Goal: Check status: Check status

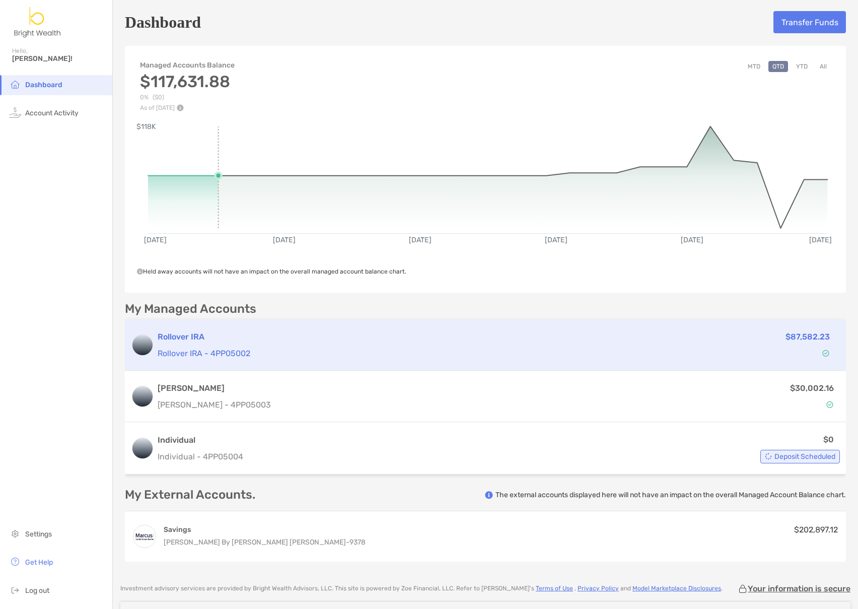
scroll to position [4, 0]
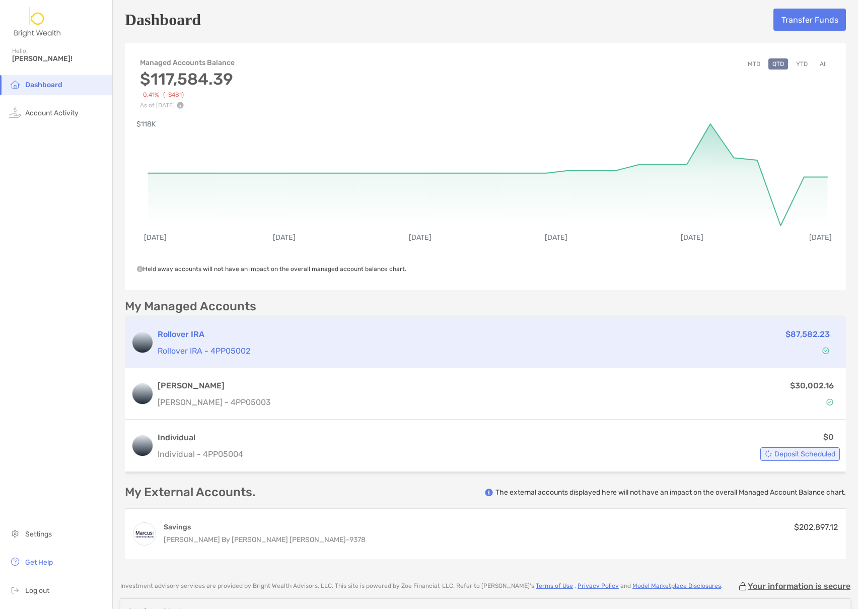
click at [391, 324] on div "Rollover IRA Rollover IRA - 4PP05002 $87,582.23" at bounding box center [485, 342] width 721 height 51
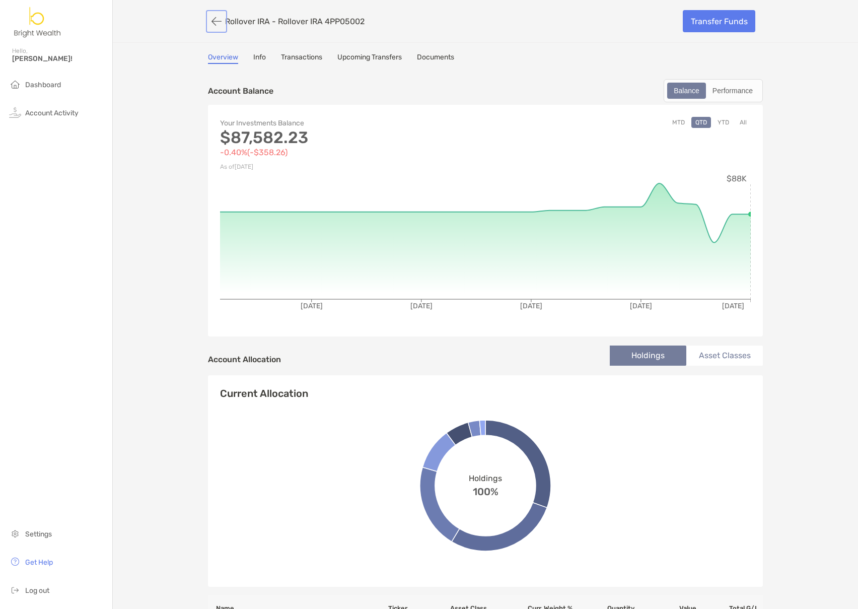
click at [217, 22] on button "button" at bounding box center [216, 21] width 17 height 19
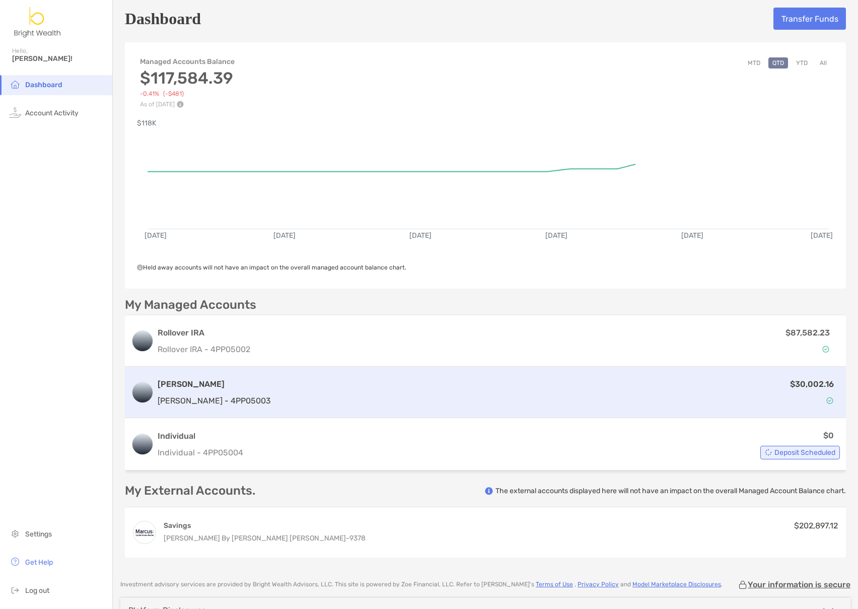
scroll to position [4, 0]
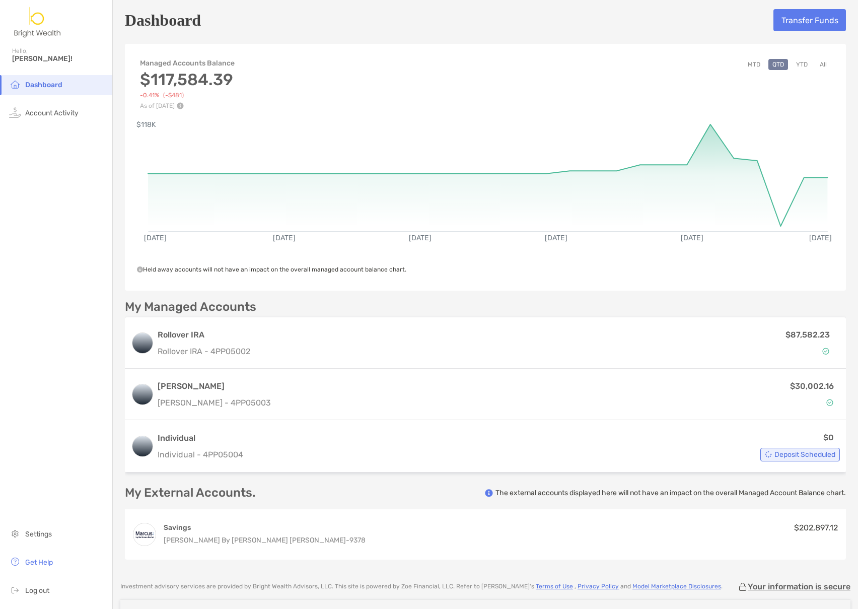
click at [822, 62] on button "All" at bounding box center [823, 64] width 15 height 11
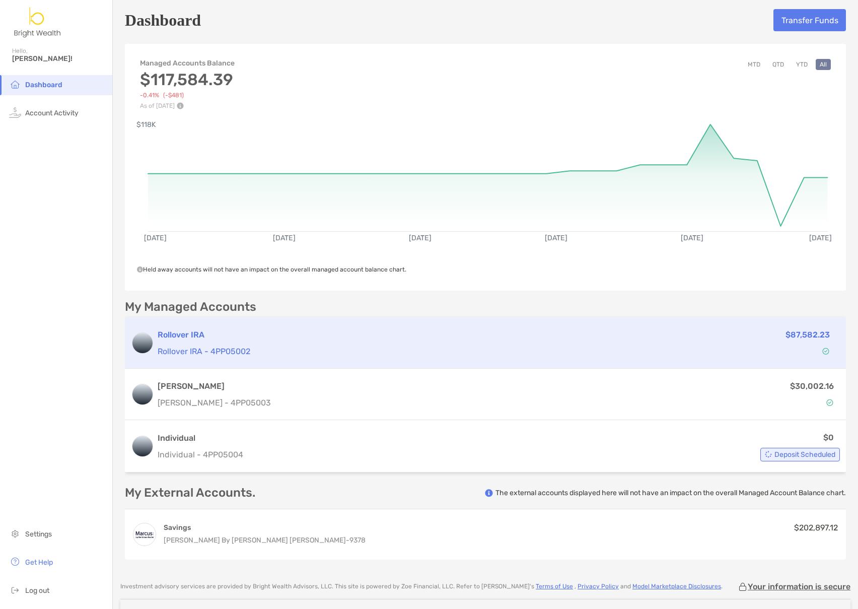
click at [816, 335] on p "$87,582.23" at bounding box center [808, 334] width 44 height 13
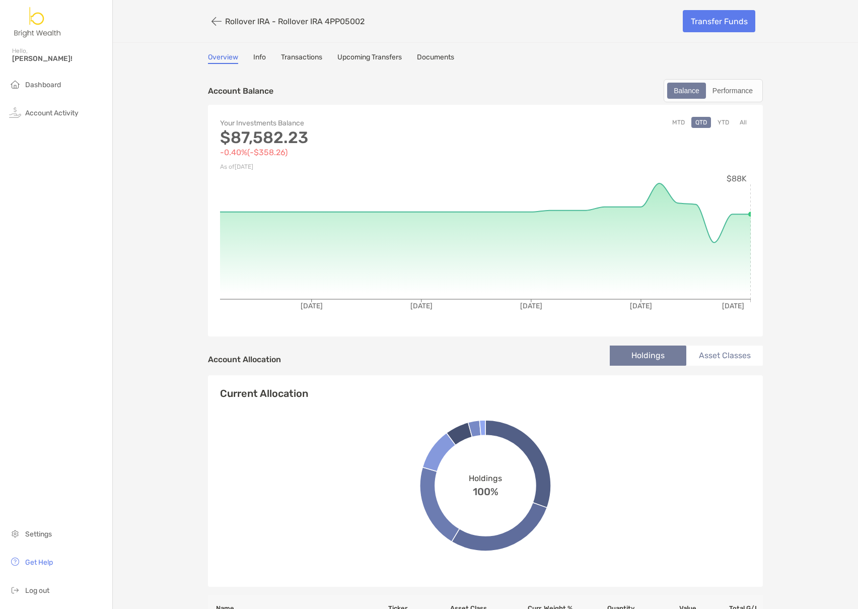
click at [737, 121] on button "All" at bounding box center [743, 122] width 15 height 11
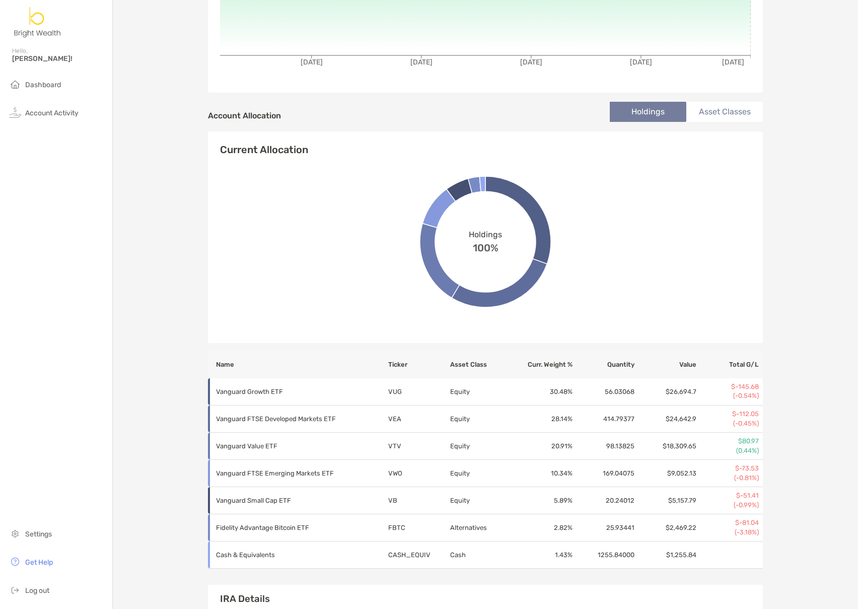
scroll to position [281, 0]
